Goal: Task Accomplishment & Management: Use online tool/utility

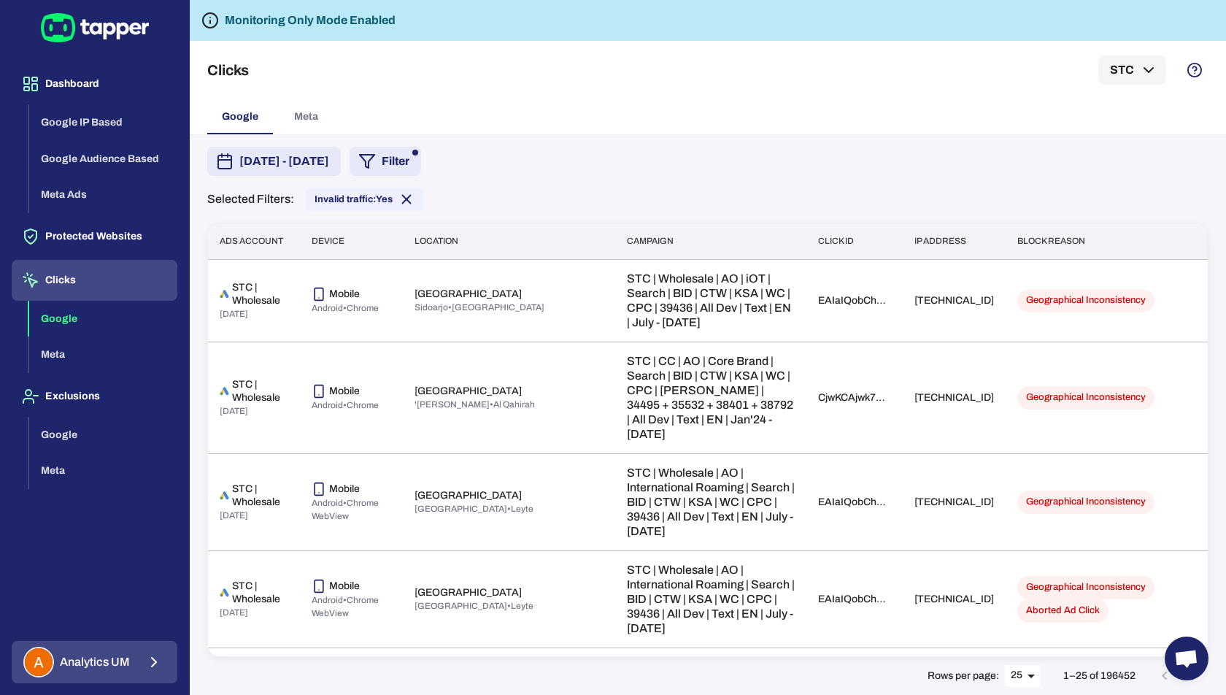
click at [110, 666] on span "Analytics UM" at bounding box center [95, 662] width 70 height 15
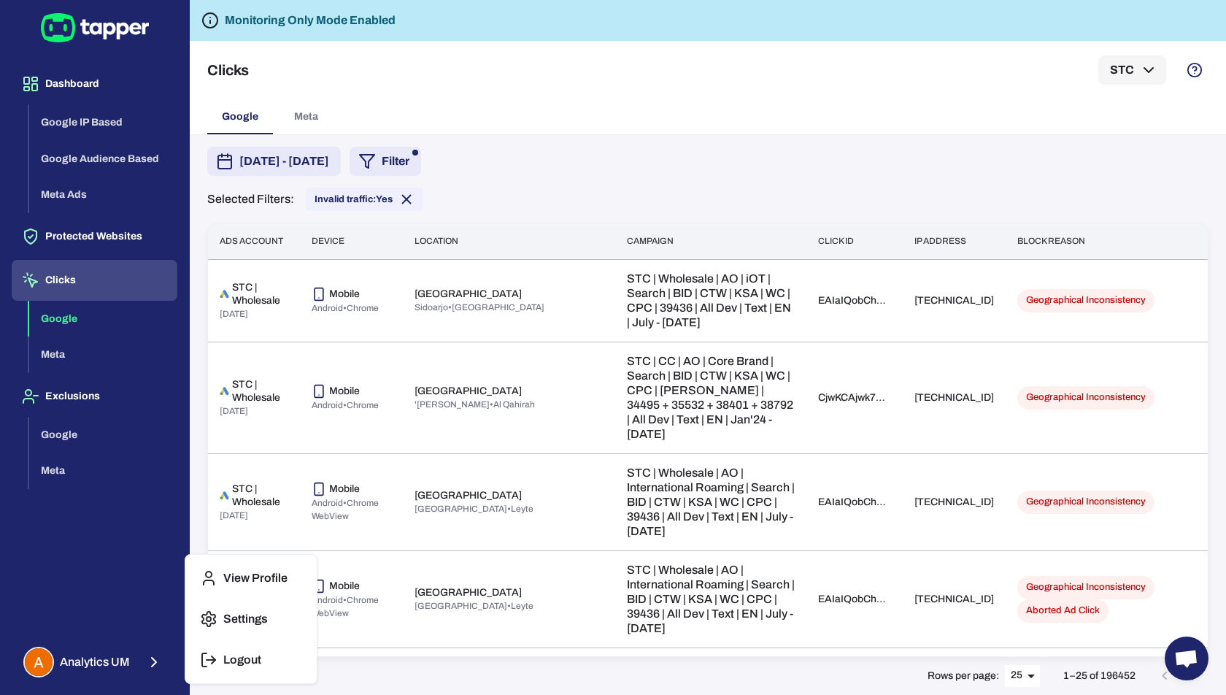
click at [235, 650] on button "Logout" at bounding box center [251, 659] width 120 height 35
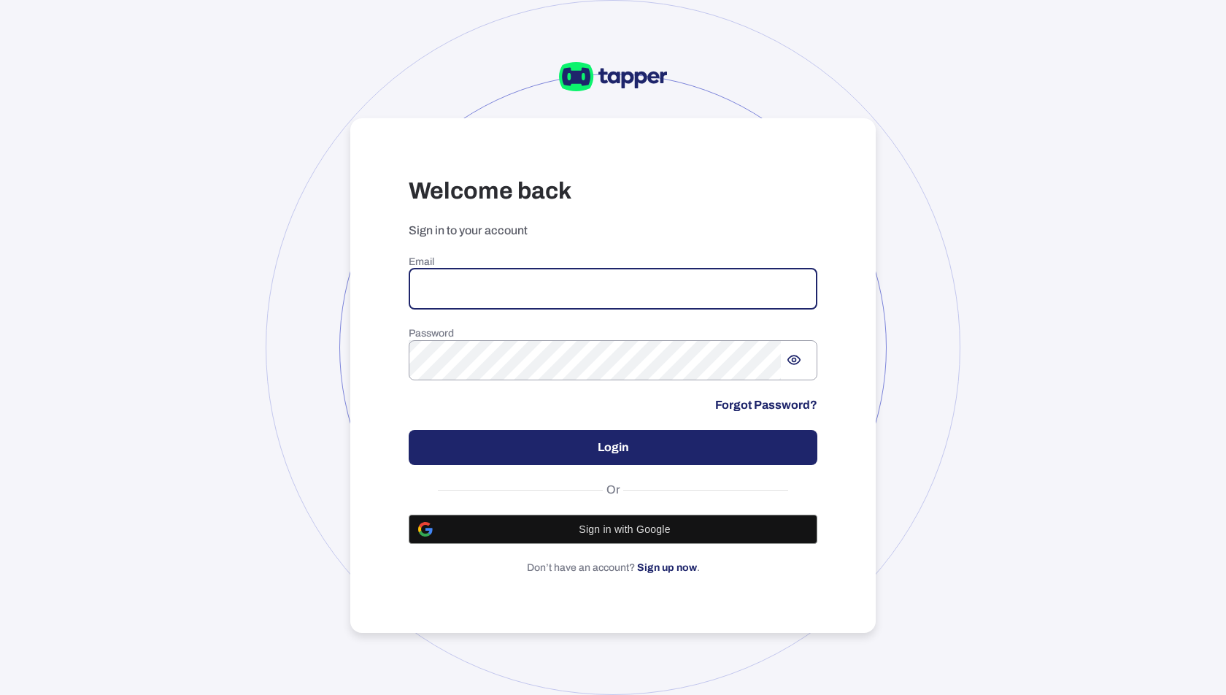
click at [510, 288] on input "email" at bounding box center [613, 289] width 409 height 41
click at [635, 293] on input "email" at bounding box center [613, 289] width 409 height 41
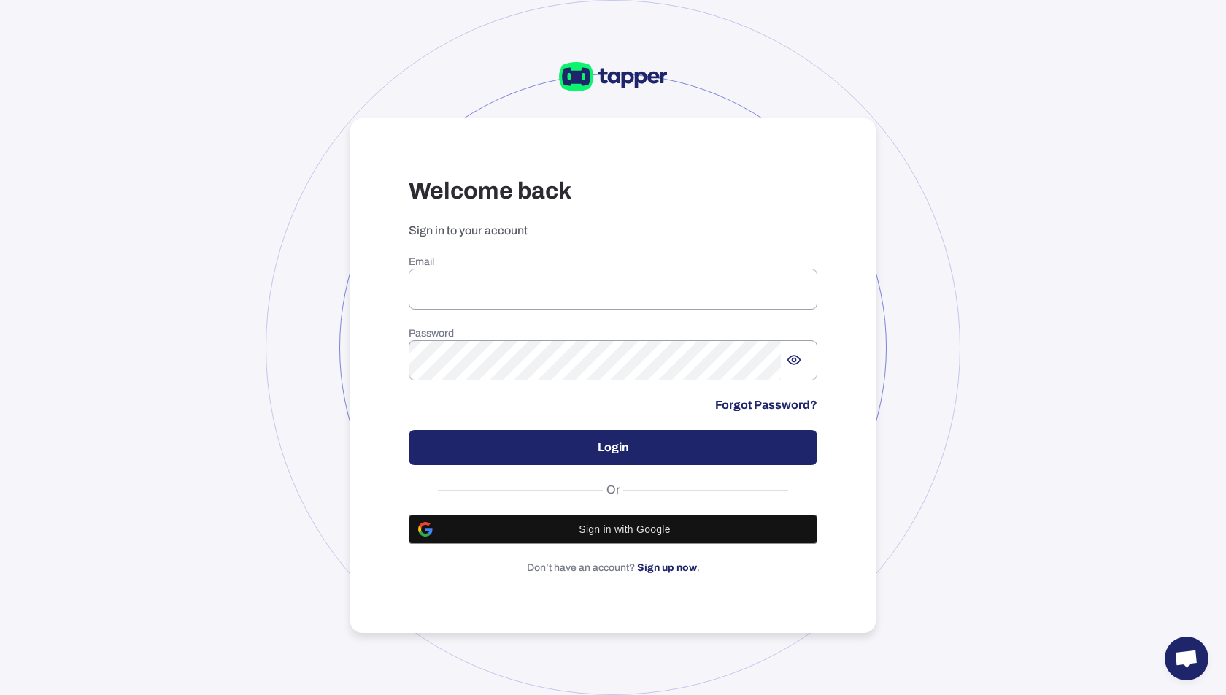
type input "**********"
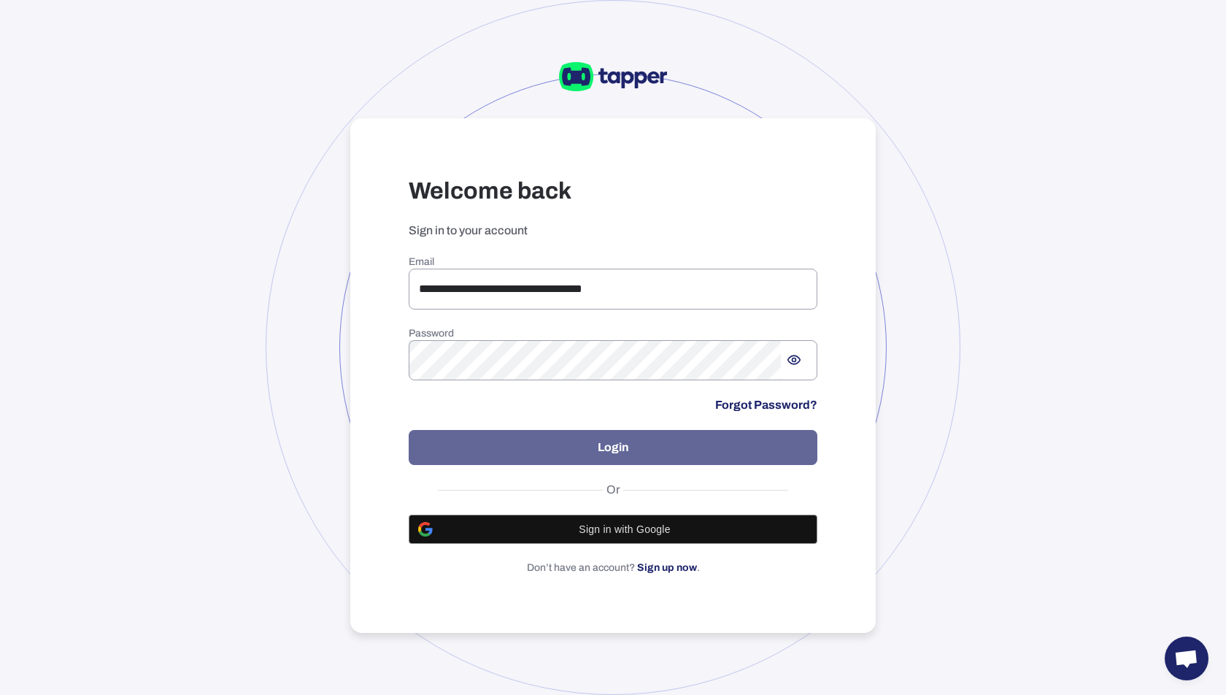
click at [612, 459] on button "Login" at bounding box center [613, 447] width 409 height 35
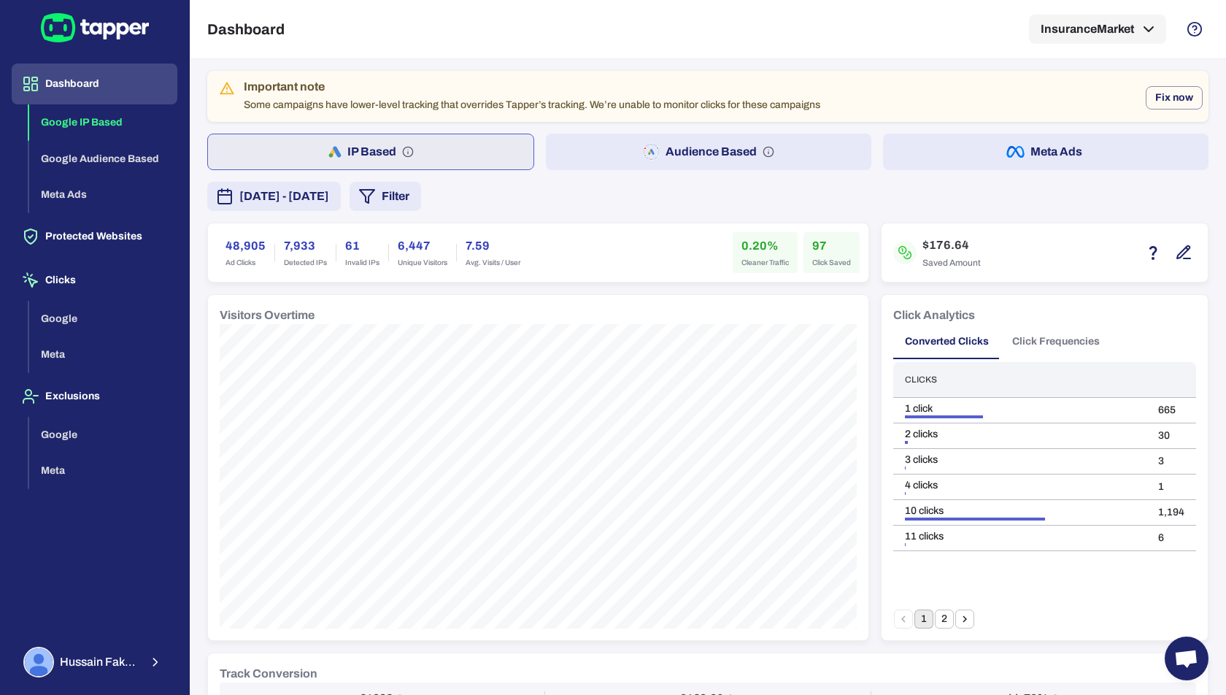
click at [692, 155] on button "Audience Based" at bounding box center [708, 152] width 325 height 36
click at [421, 207] on button "Filter" at bounding box center [386, 196] width 72 height 29
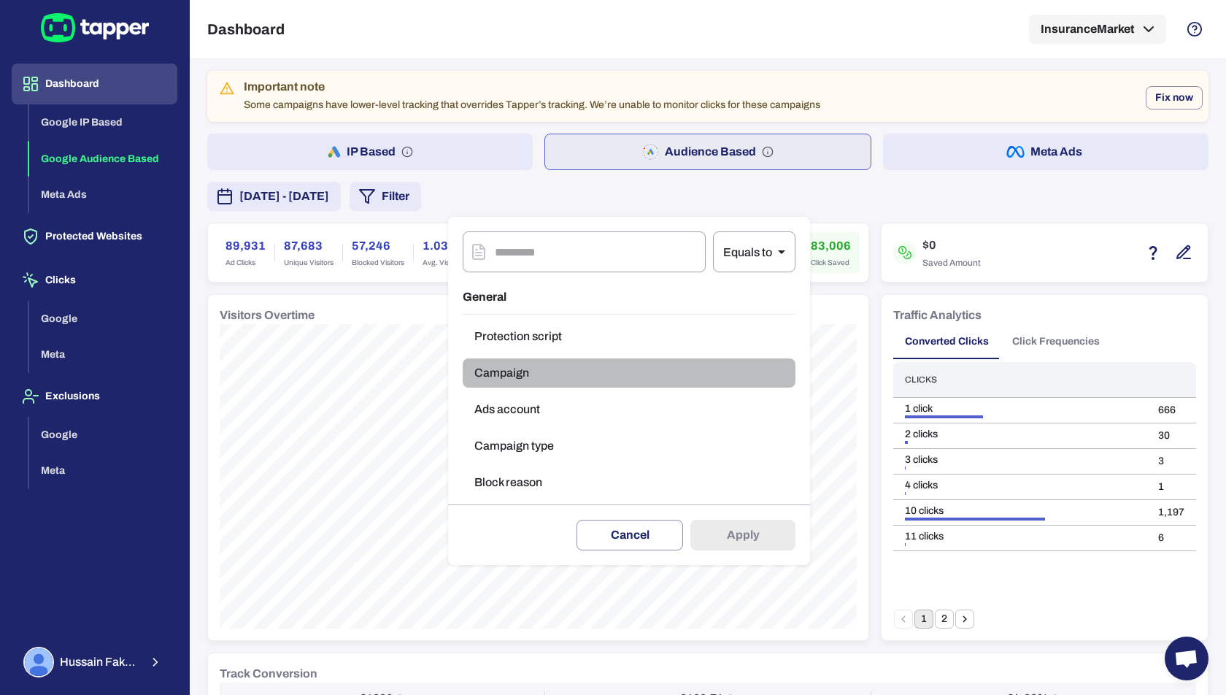
click at [520, 373] on button "Campaign" at bounding box center [629, 372] width 333 height 29
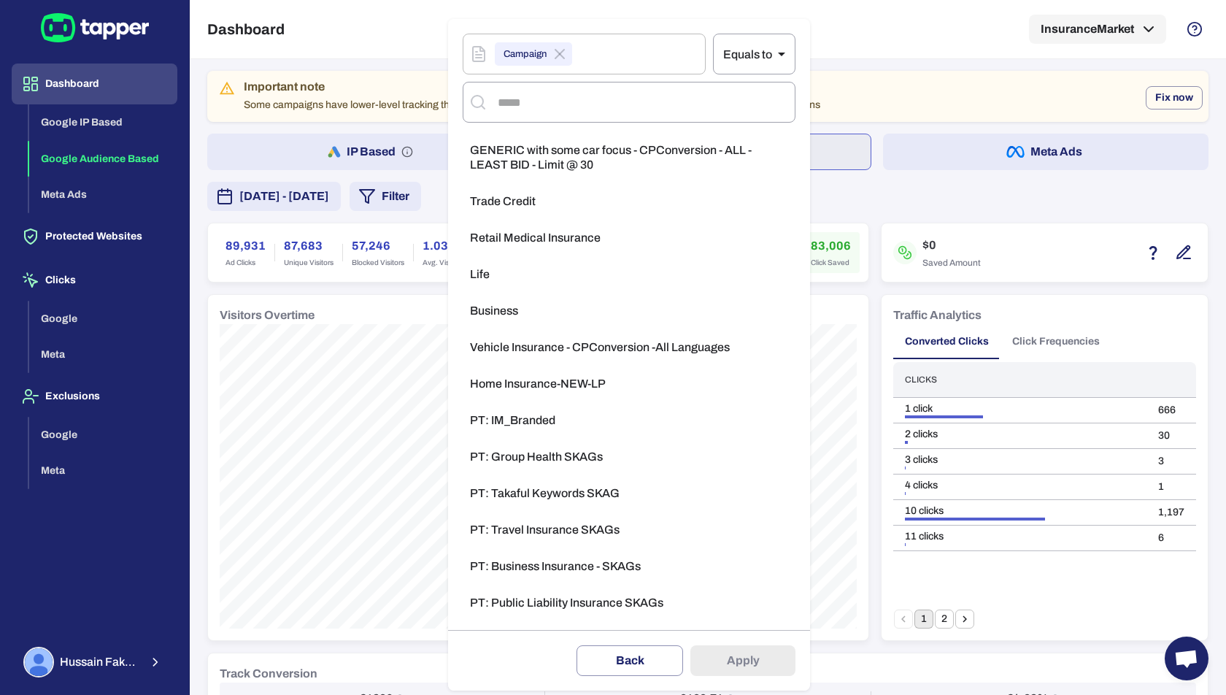
click at [395, 428] on div at bounding box center [613, 347] width 1226 height 695
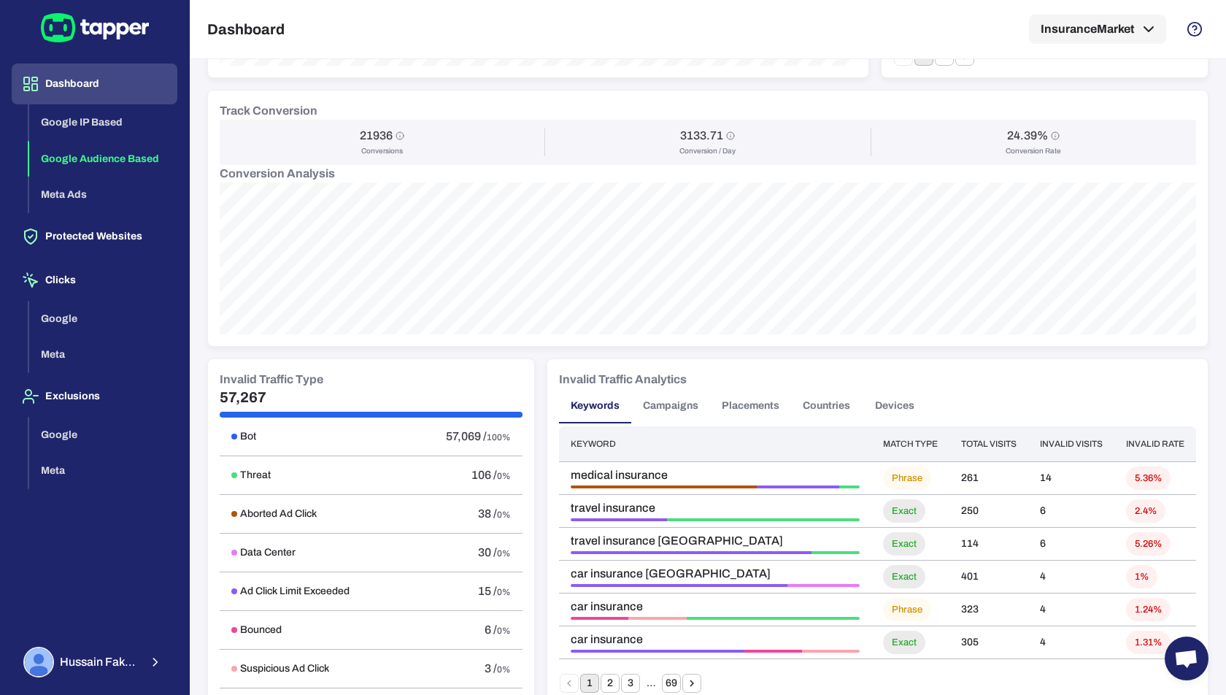
scroll to position [563, 0]
click at [678, 406] on button "Campaigns" at bounding box center [670, 405] width 79 height 35
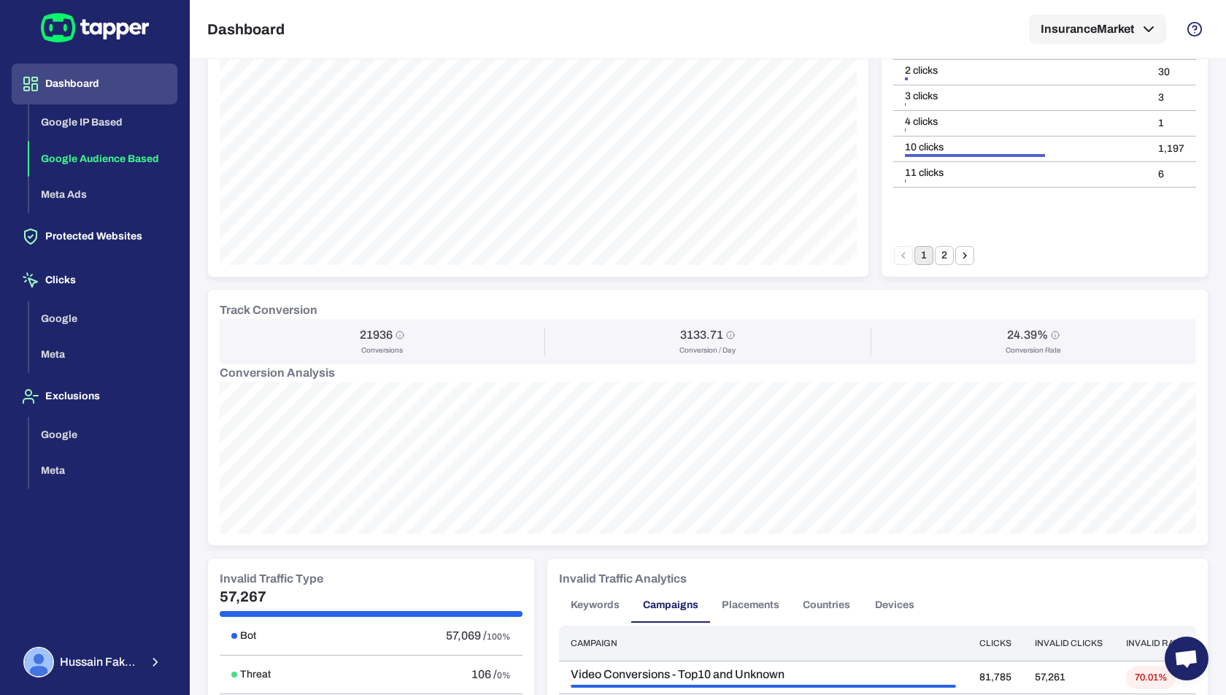
scroll to position [0, 0]
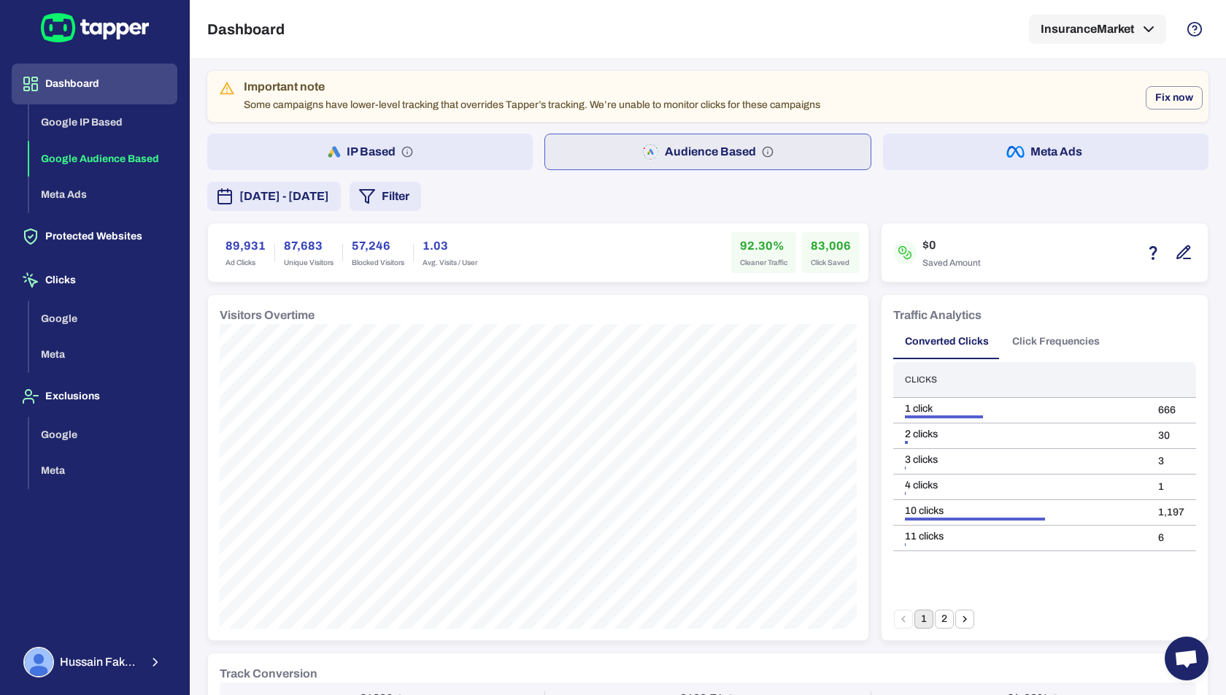
click at [421, 199] on button "Filter" at bounding box center [386, 196] width 72 height 29
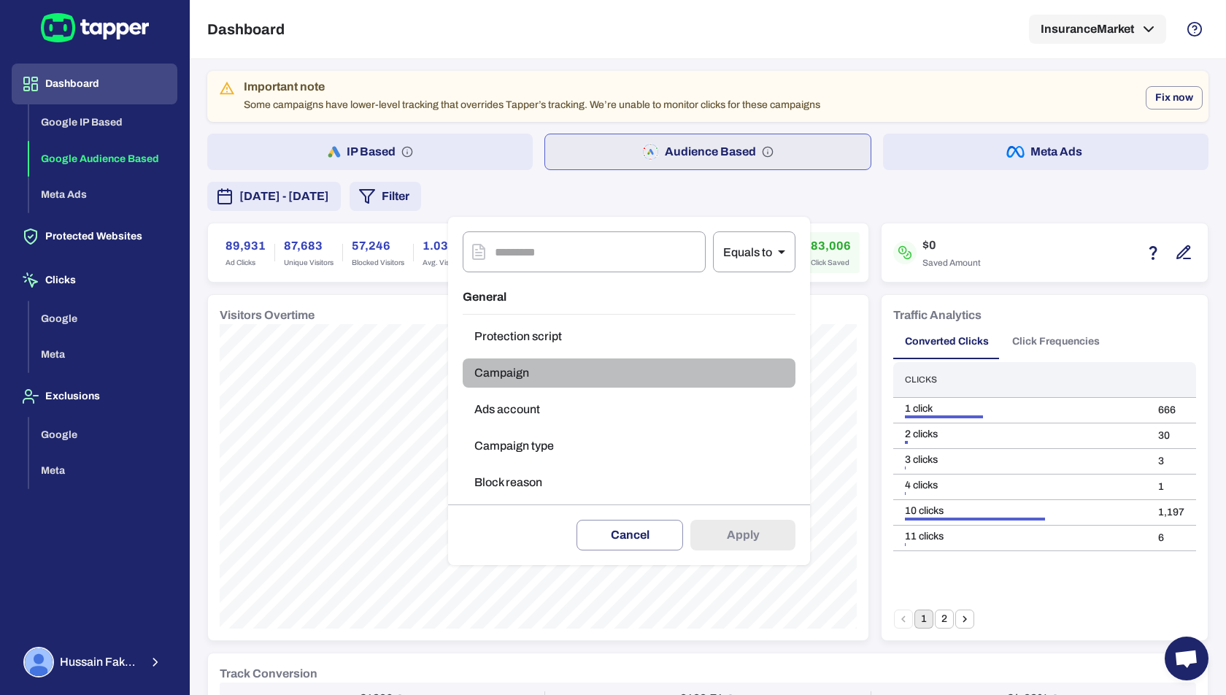
click at [529, 371] on button "Campaign" at bounding box center [629, 372] width 333 height 29
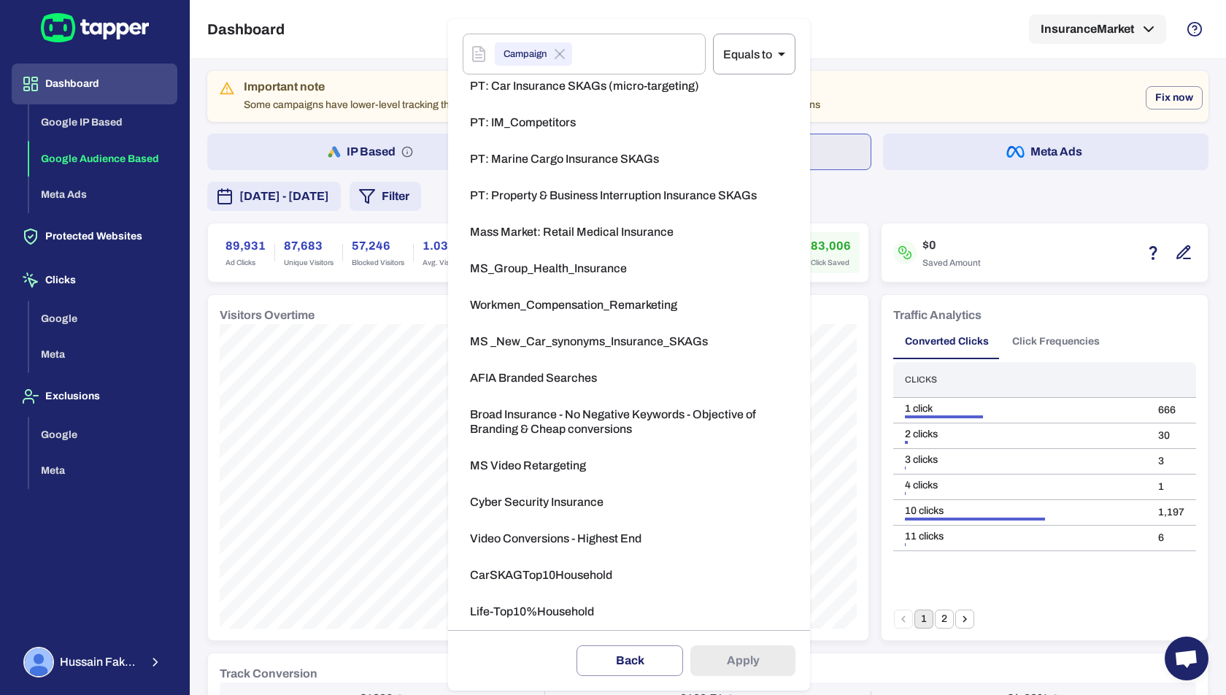
scroll to position [768, 0]
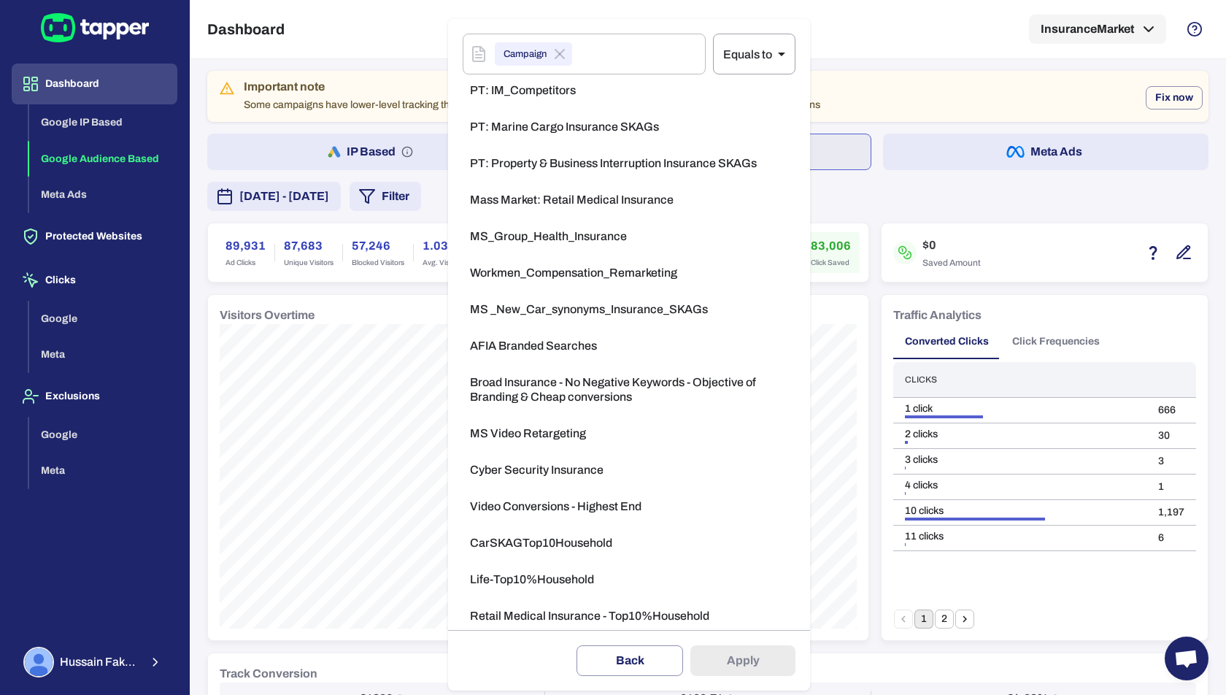
click at [573, 501] on span "Video Conversions - Highest End" at bounding box center [556, 506] width 172 height 15
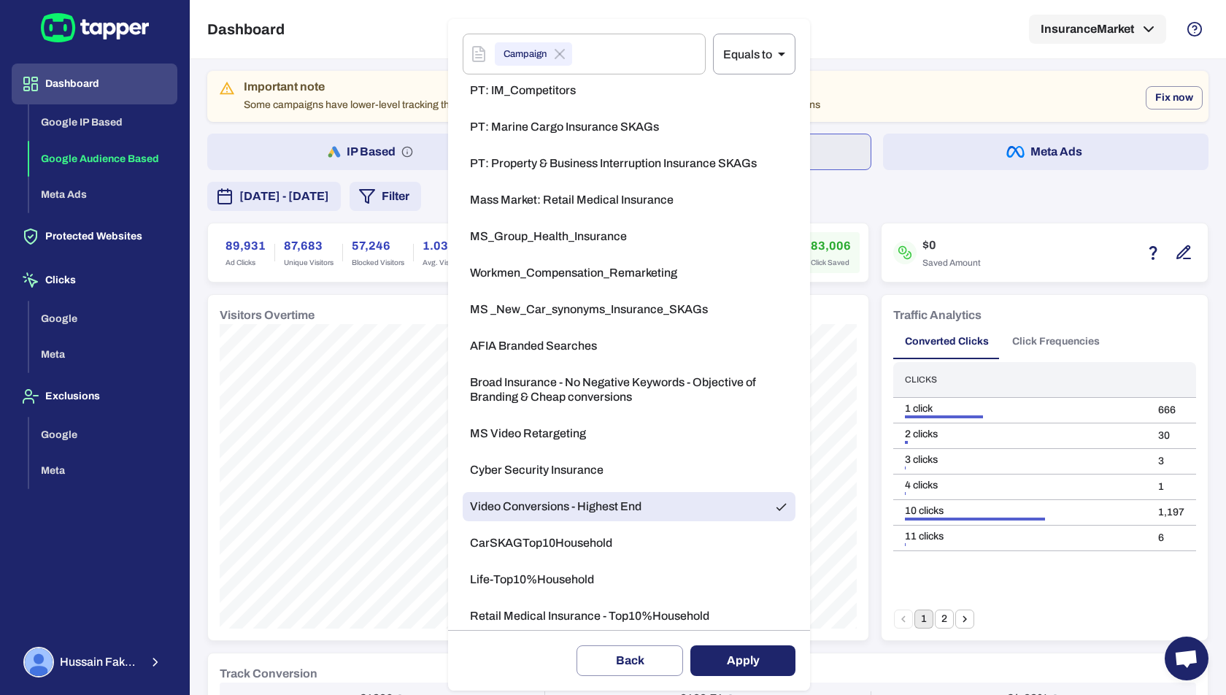
click at [740, 655] on button "Apply" at bounding box center [742, 660] width 105 height 31
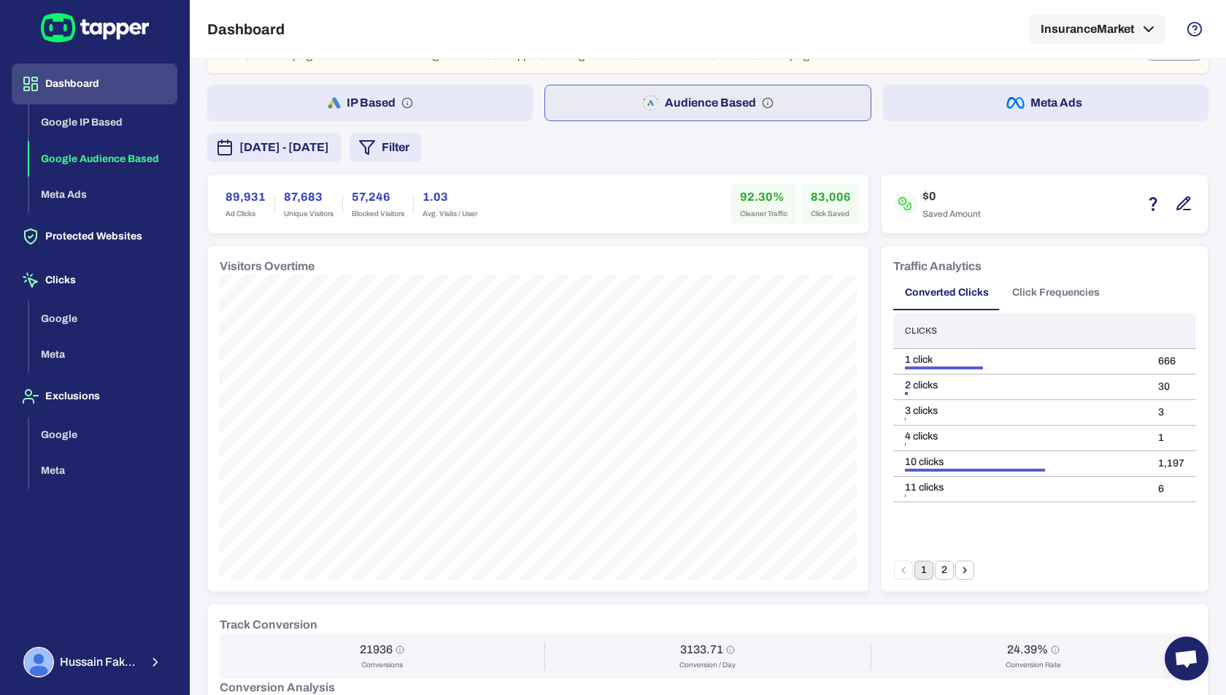
scroll to position [7, 0]
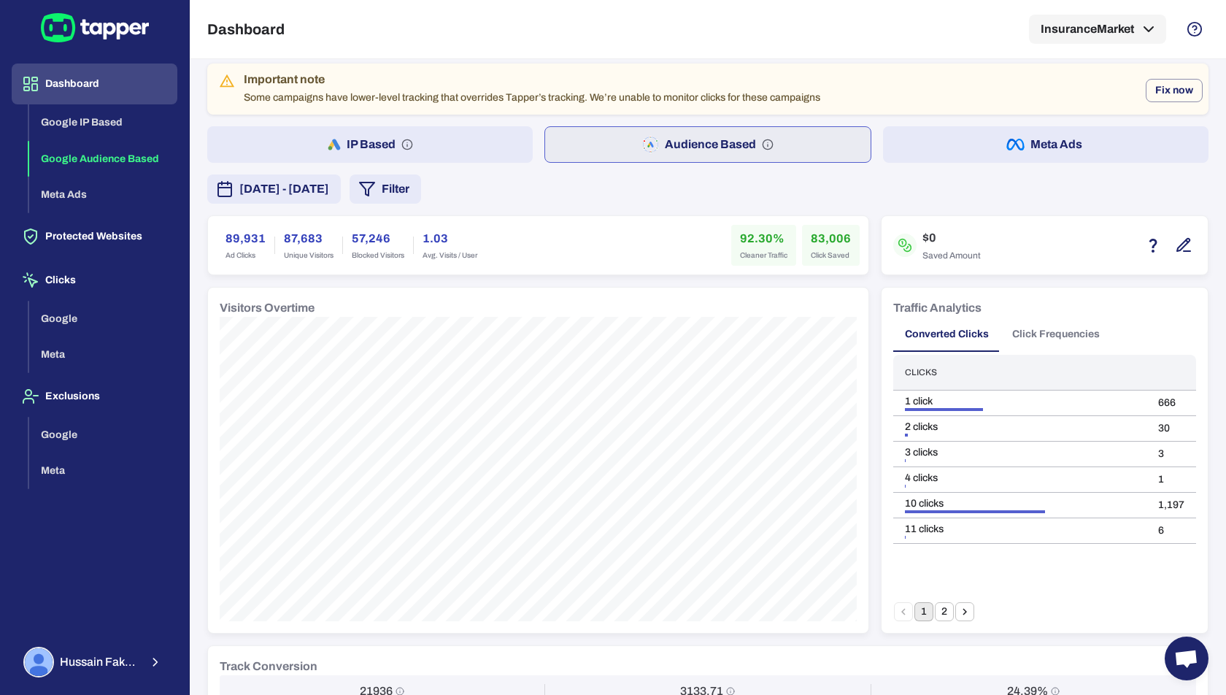
click at [421, 200] on button "Filter" at bounding box center [386, 188] width 72 height 29
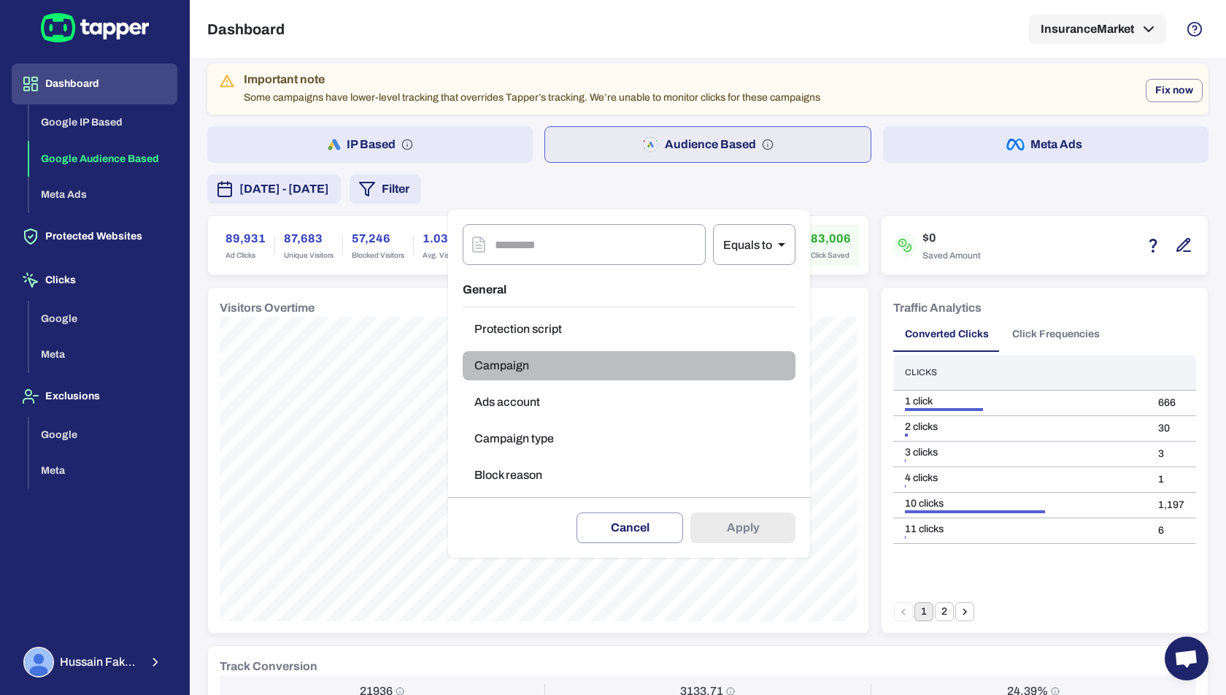
click at [544, 374] on button "Campaign" at bounding box center [629, 365] width 333 height 29
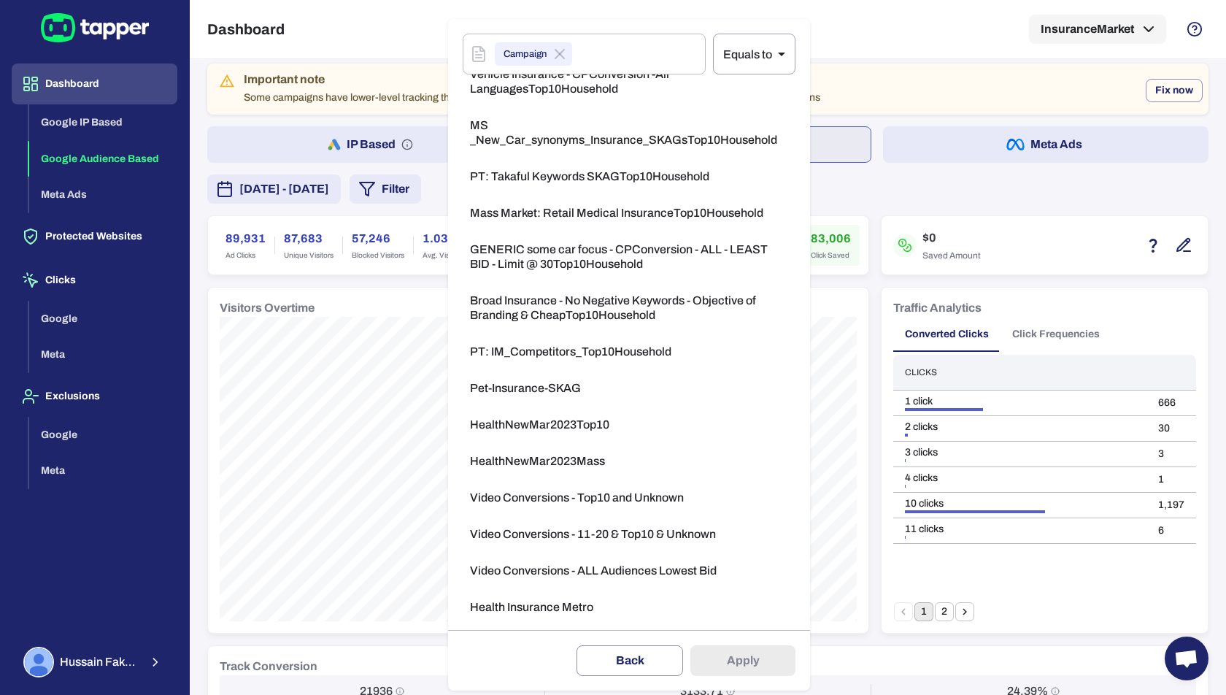
scroll to position [1387, 0]
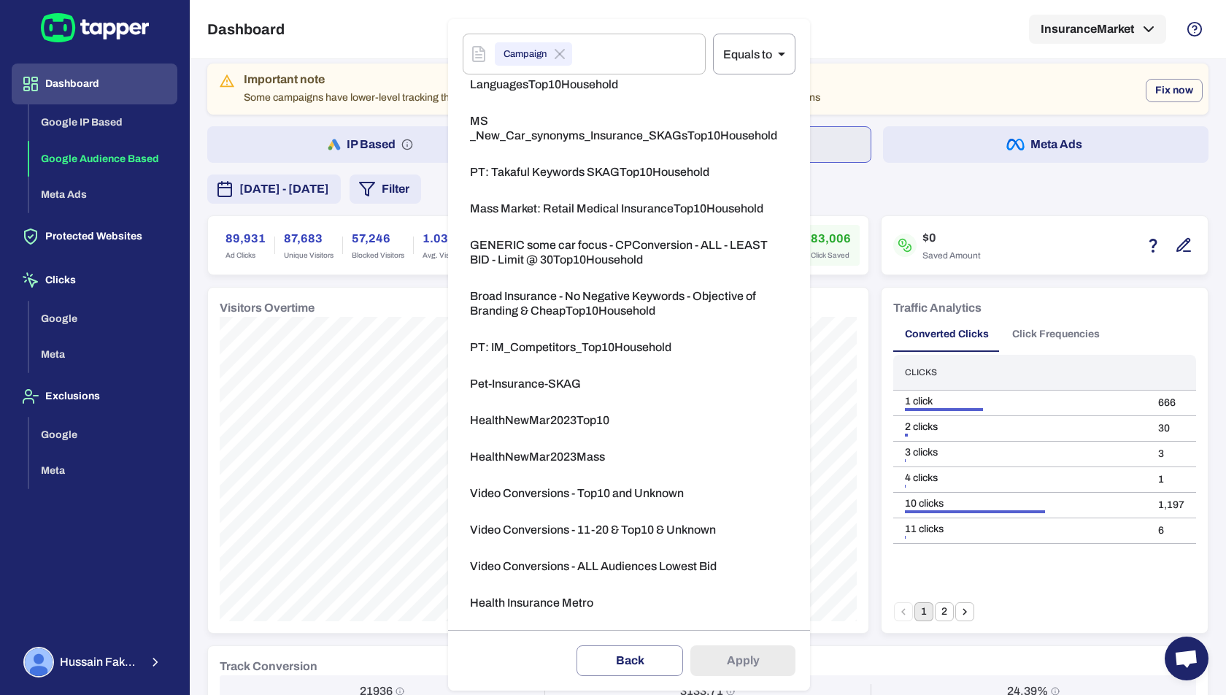
click at [552, 507] on li "Video Conversions - Top10 and Unknown" at bounding box center [629, 493] width 333 height 29
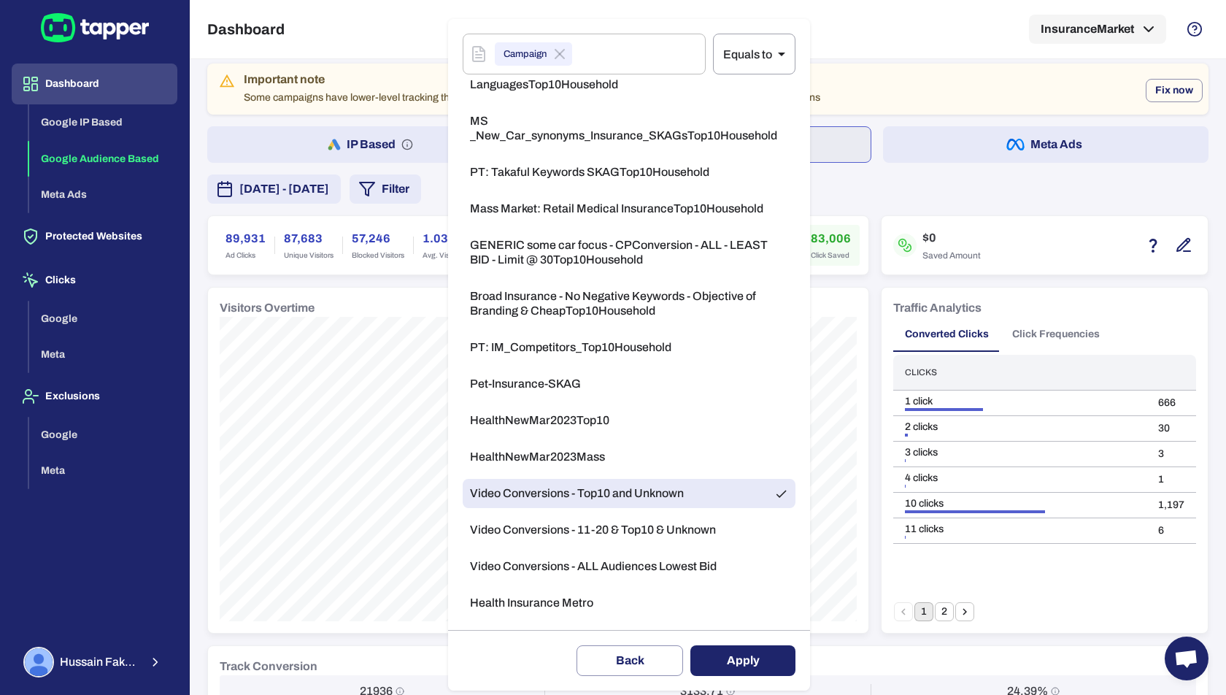
click at [732, 660] on button "Apply" at bounding box center [742, 660] width 105 height 31
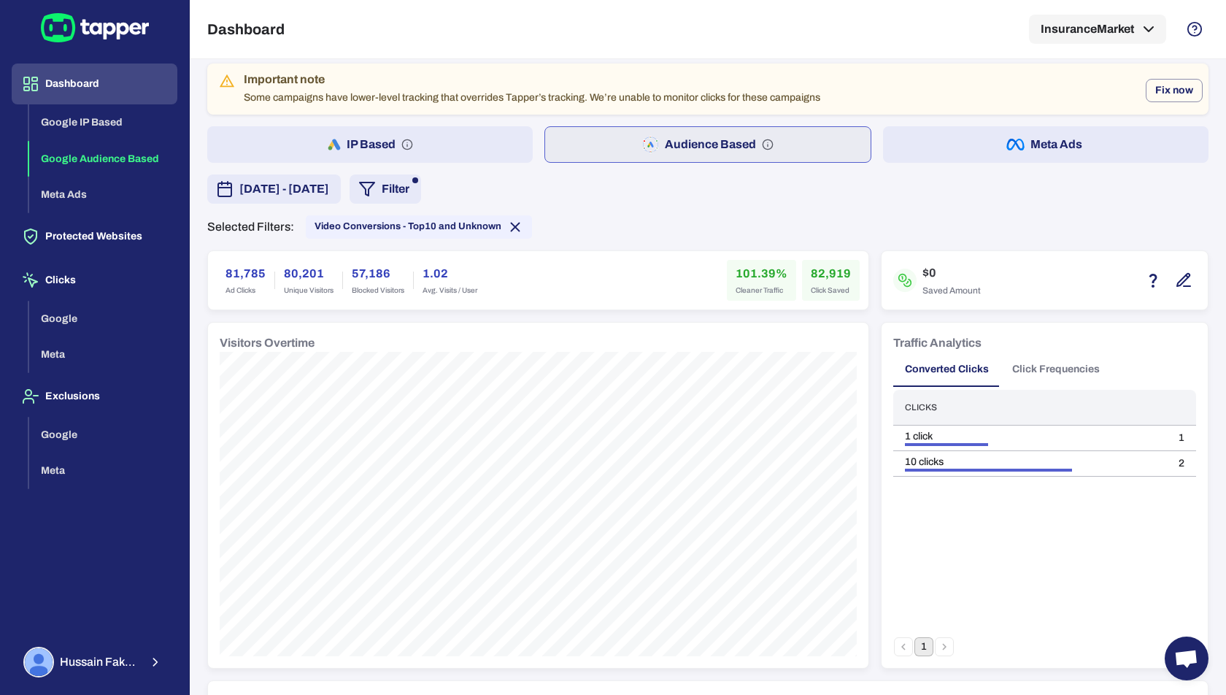
click at [1049, 371] on button "Click Frequencies" at bounding box center [1056, 369] width 111 height 35
